Goal: Task Accomplishment & Management: Use online tool/utility

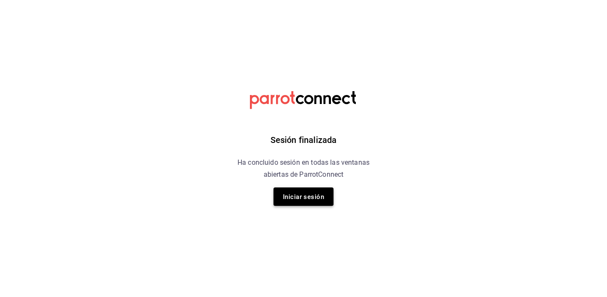
click at [304, 202] on font "Iniciar sesión" at bounding box center [303, 197] width 41 height 12
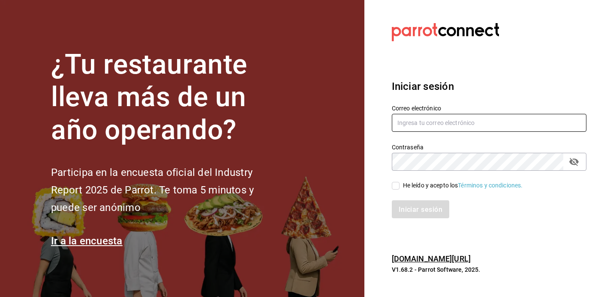
click at [436, 118] on input "text" at bounding box center [489, 123] width 194 height 18
type input "[EMAIL_ADDRESS][DOMAIN_NAME]"
click at [396, 187] on input "He leído y acepto los Términos y condiciones." at bounding box center [396, 186] width 8 height 8
checkbox input "true"
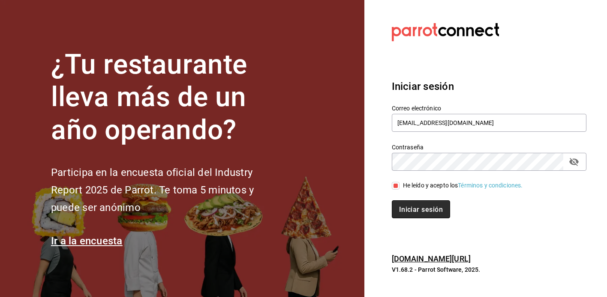
click at [407, 217] on button "Iniciar sesión" at bounding box center [421, 209] width 58 height 18
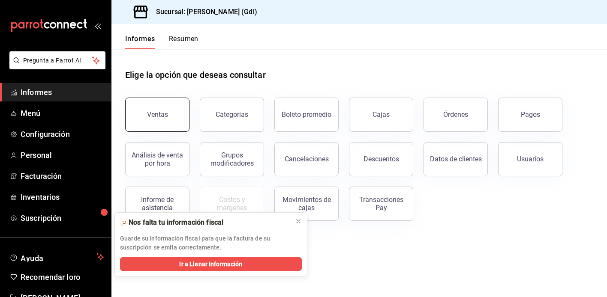
click at [163, 108] on button "Ventas" at bounding box center [157, 115] width 64 height 34
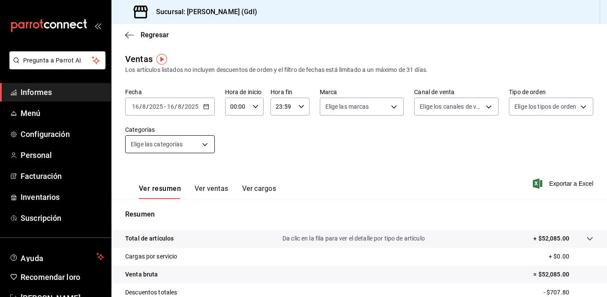
click at [199, 150] on body "Pregunta a Parrot AI Informes Menú Configuración Personal Facturación Inventari…" at bounding box center [303, 148] width 607 height 297
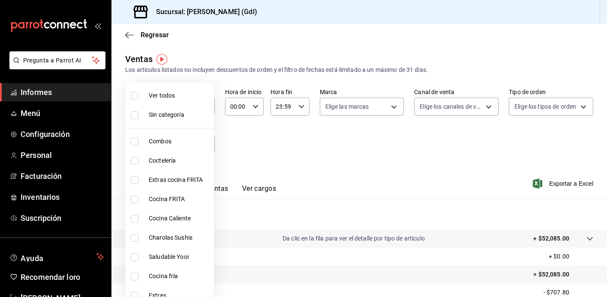
click at [173, 259] on font "Saludable Yooi" at bounding box center [169, 257] width 40 height 7
type input "eb4eea0a-9879-4d5f-8775-adfb7cc7c812"
checkbox input "true"
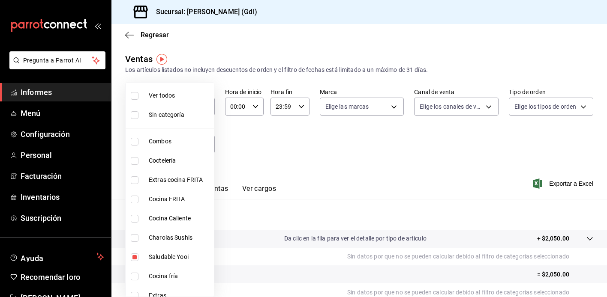
click at [573, 107] on div at bounding box center [303, 148] width 607 height 297
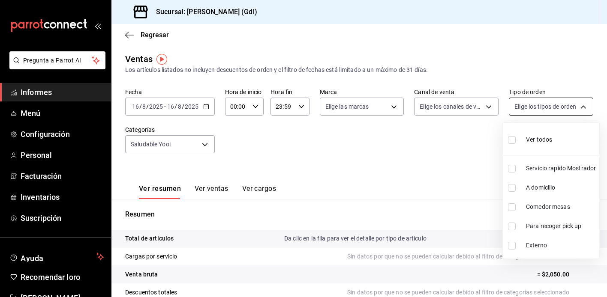
click at [567, 109] on body "Pregunta a Parrot AI Informes Menú Configuración Personal Facturación Inventari…" at bounding box center [303, 148] width 607 height 297
click at [553, 142] on li "Ver todos" at bounding box center [550, 138] width 96 height 25
type input "8cfaacb5-1db1-44ec-8bcc-693a17e2f6a8,3d68beb2-3c43-4c8d-bcb9-a89cc5aad6d3,5e5c1…"
checkbox input "true"
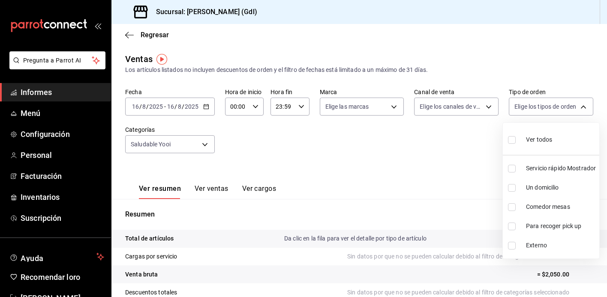
checkbox input "true"
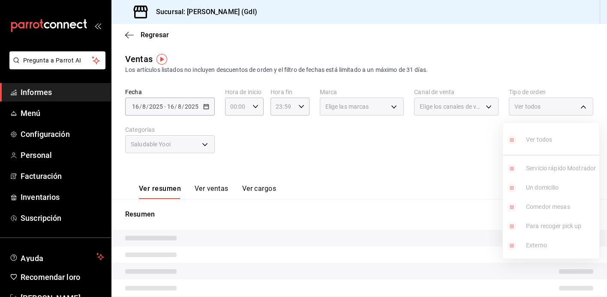
click at [484, 99] on div at bounding box center [303, 148] width 607 height 297
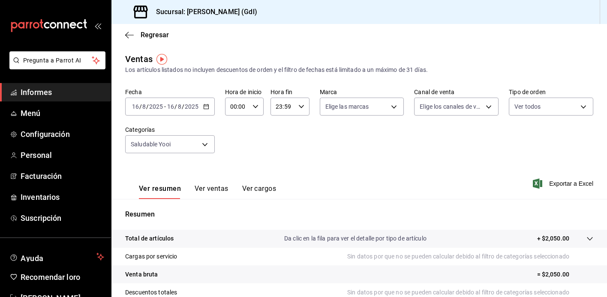
click at [485, 109] on body "Pregunta a Parrot AI Informes Menú Configuración Personal Facturación Inventari…" at bounding box center [303, 148] width 607 height 297
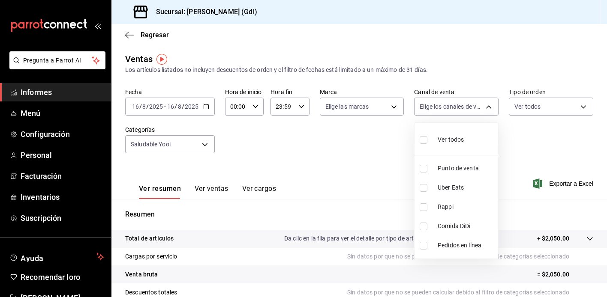
click at [468, 132] on li "Ver todos" at bounding box center [456, 138] width 84 height 25
type input "PARROT,UBER_EATS,RAPPI,DIDI_FOOD,ONLINE"
checkbox input "true"
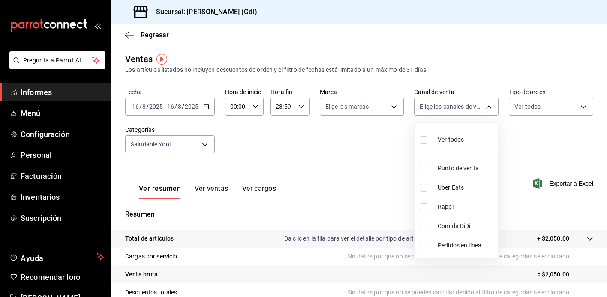
checkbox input "true"
click at [560, 177] on div at bounding box center [303, 148] width 607 height 297
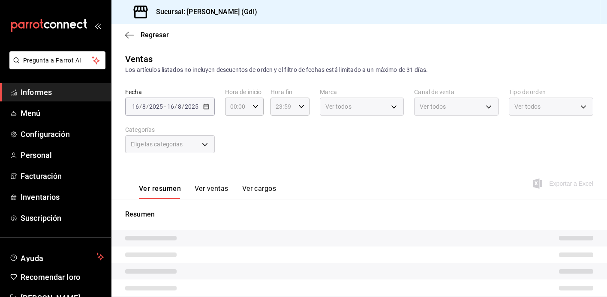
type input "eb4eea0a-9879-4d5f-8775-adfb7cc7c812"
type input "PARROT,UBER_EATS,RAPPI,DIDI_FOOD,ONLINE"
type input "8cfaacb5-1db1-44ec-8bcc-693a17e2f6a8,3d68beb2-3c43-4c8d-bcb9-a89cc5aad6d3,5e5c1…"
